Goal: Information Seeking & Learning: Learn about a topic

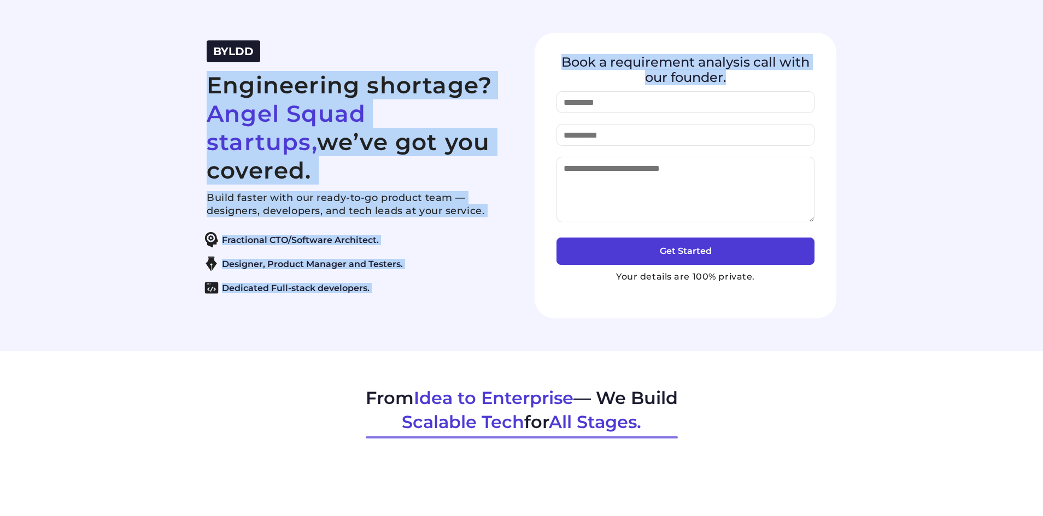
drag, startPoint x: 743, startPoint y: 83, endPoint x: 495, endPoint y: 68, distance: 248.6
click at [501, 66] on div "BYLDD Engineering shortage? Angel Squad startups, we’ve got you covered. Build …" at bounding box center [521, 176] width 656 height 286
click at [263, 100] on h2 "Engineering shortage? Angel Squad startups, we’ve got you covered." at bounding box center [358, 128] width 302 height 114
click at [166, 106] on section "BYLDD Engineering shortage? Angel Squad startups, we’ve got you covered. Build …" at bounding box center [521, 175] width 1043 height 351
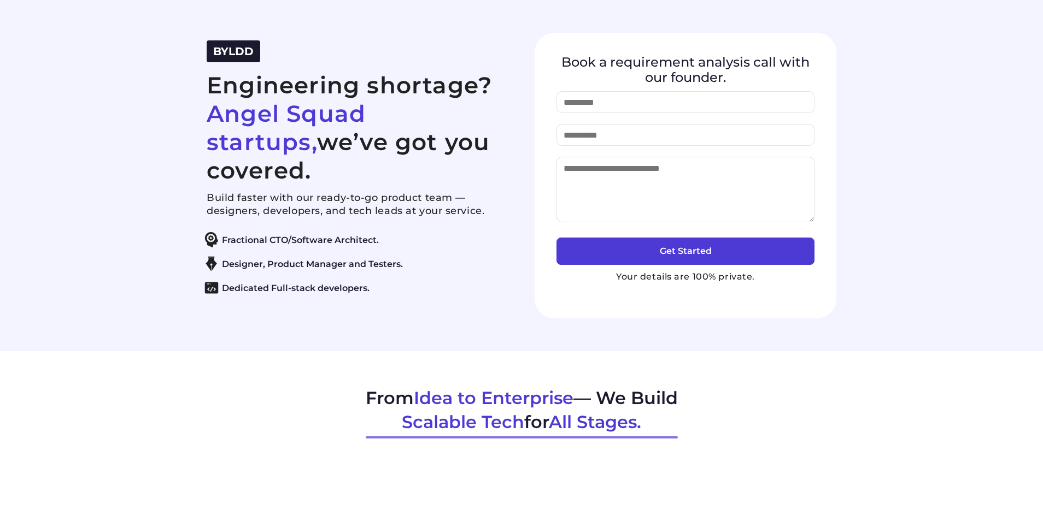
drag, startPoint x: 251, startPoint y: 105, endPoint x: 495, endPoint y: 145, distance: 246.5
click at [495, 145] on div "BYLDD Engineering shortage? Angel Squad startups, we’ve got you covered. Build …" at bounding box center [521, 176] width 656 height 286
click at [495, 145] on h2 "Engineering shortage? Angel Squad startups, we’ve got you covered." at bounding box center [358, 128] width 302 height 114
drag, startPoint x: 492, startPoint y: 156, endPoint x: 186, endPoint y: 98, distance: 311.3
click at [186, 98] on section "BYLDD Engineering shortage? Angel Squad startups, we’ve got you covered. Build …" at bounding box center [521, 175] width 1043 height 351
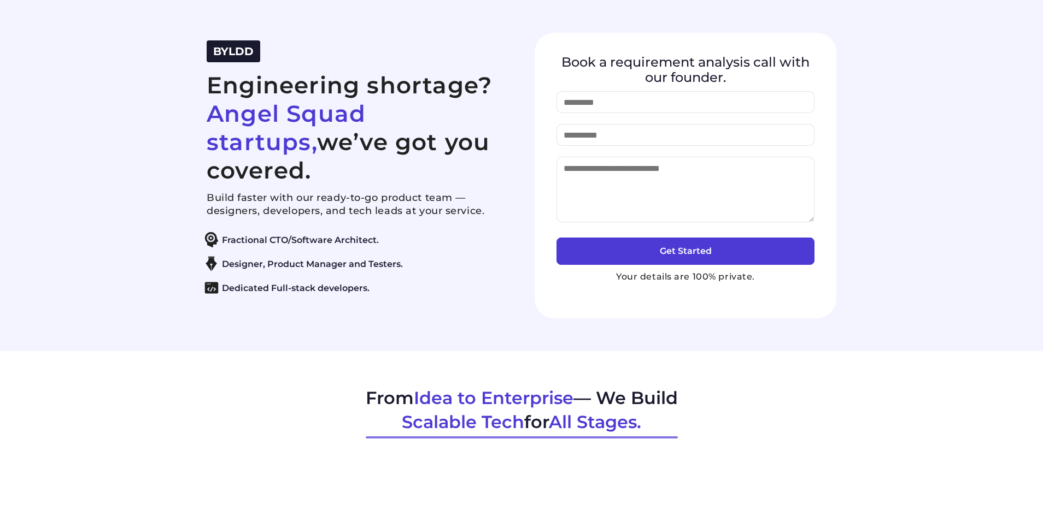
click at [191, 161] on section "BYLDD Engineering shortage? Angel Squad startups, we’ve got you covered. Build …" at bounding box center [521, 175] width 1043 height 351
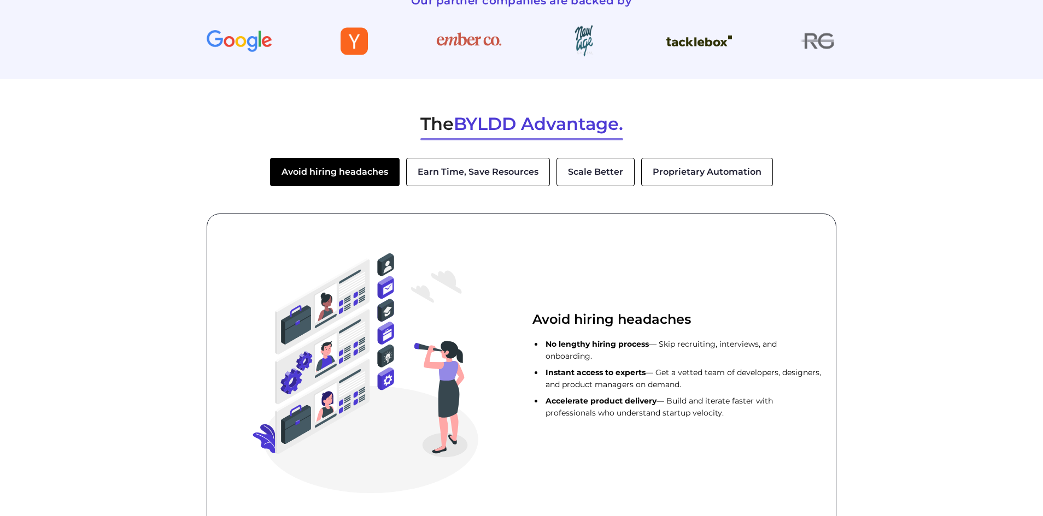
scroll to position [1530, 0]
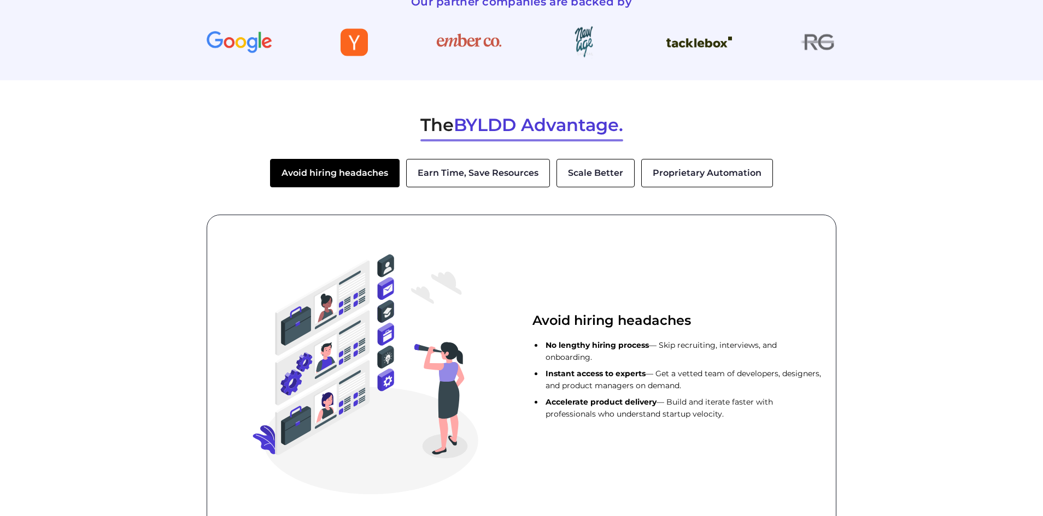
click at [488, 180] on button "Earn Time, Save Resources" at bounding box center [478, 173] width 144 height 28
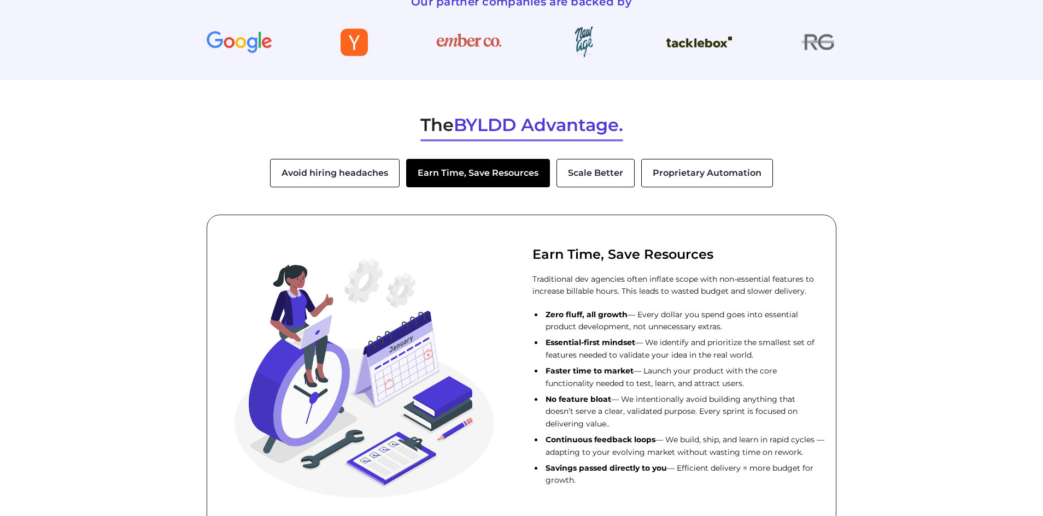
click at [606, 174] on button "Scale Better" at bounding box center [595, 173] width 78 height 28
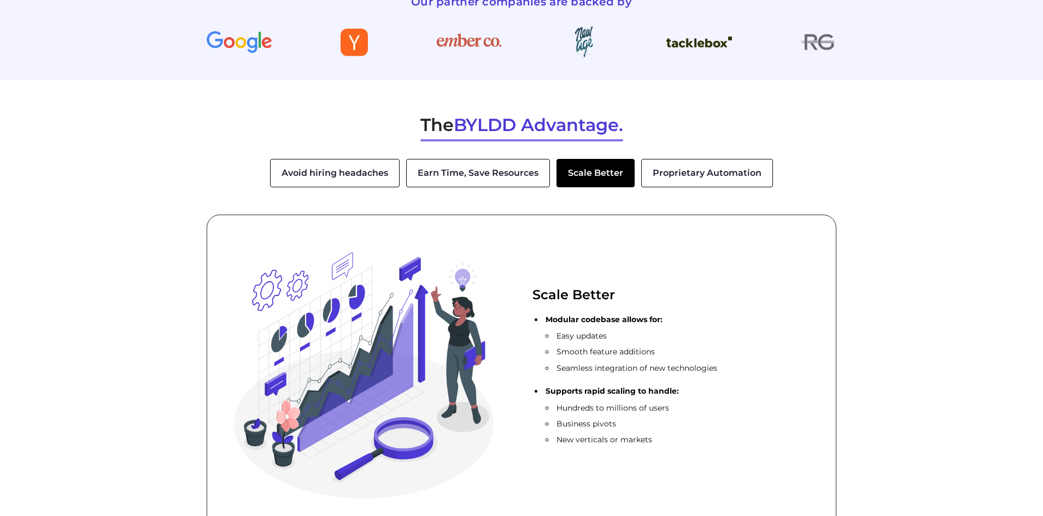
click at [690, 162] on button "Proprietary Automation" at bounding box center [707, 173] width 132 height 28
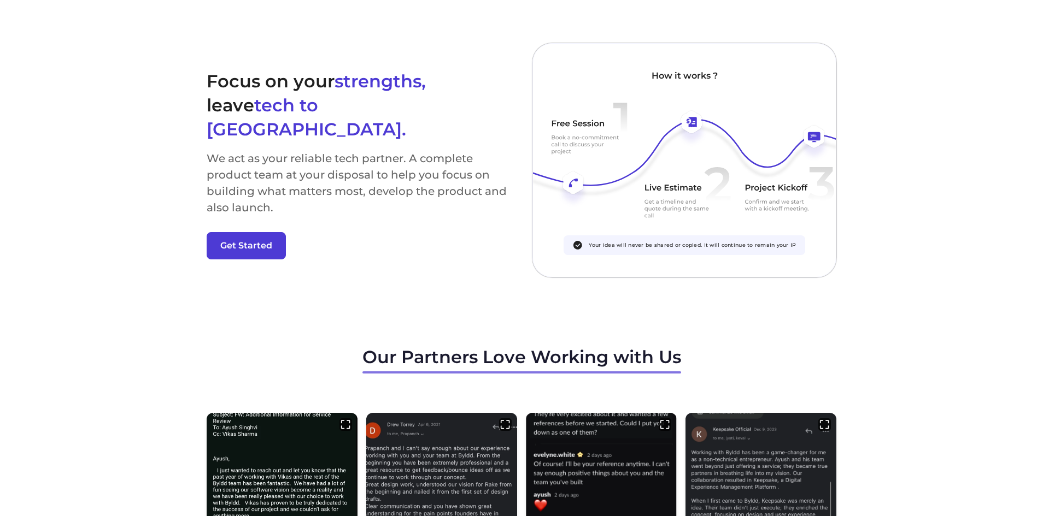
scroll to position [2951, 0]
